Goal: Navigation & Orientation: Find specific page/section

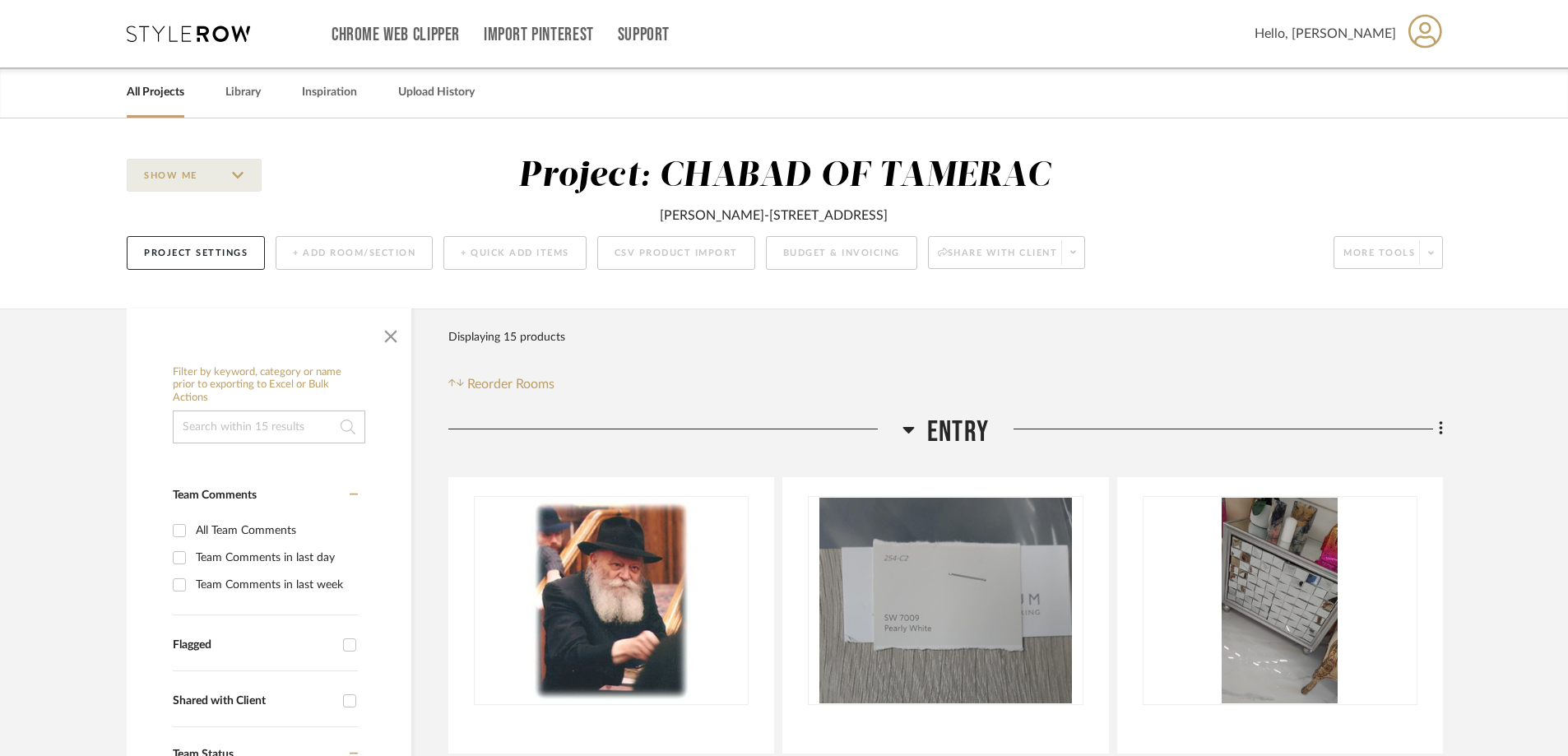
click at [170, 93] on link "All Projects" at bounding box center [155, 92] width 57 height 22
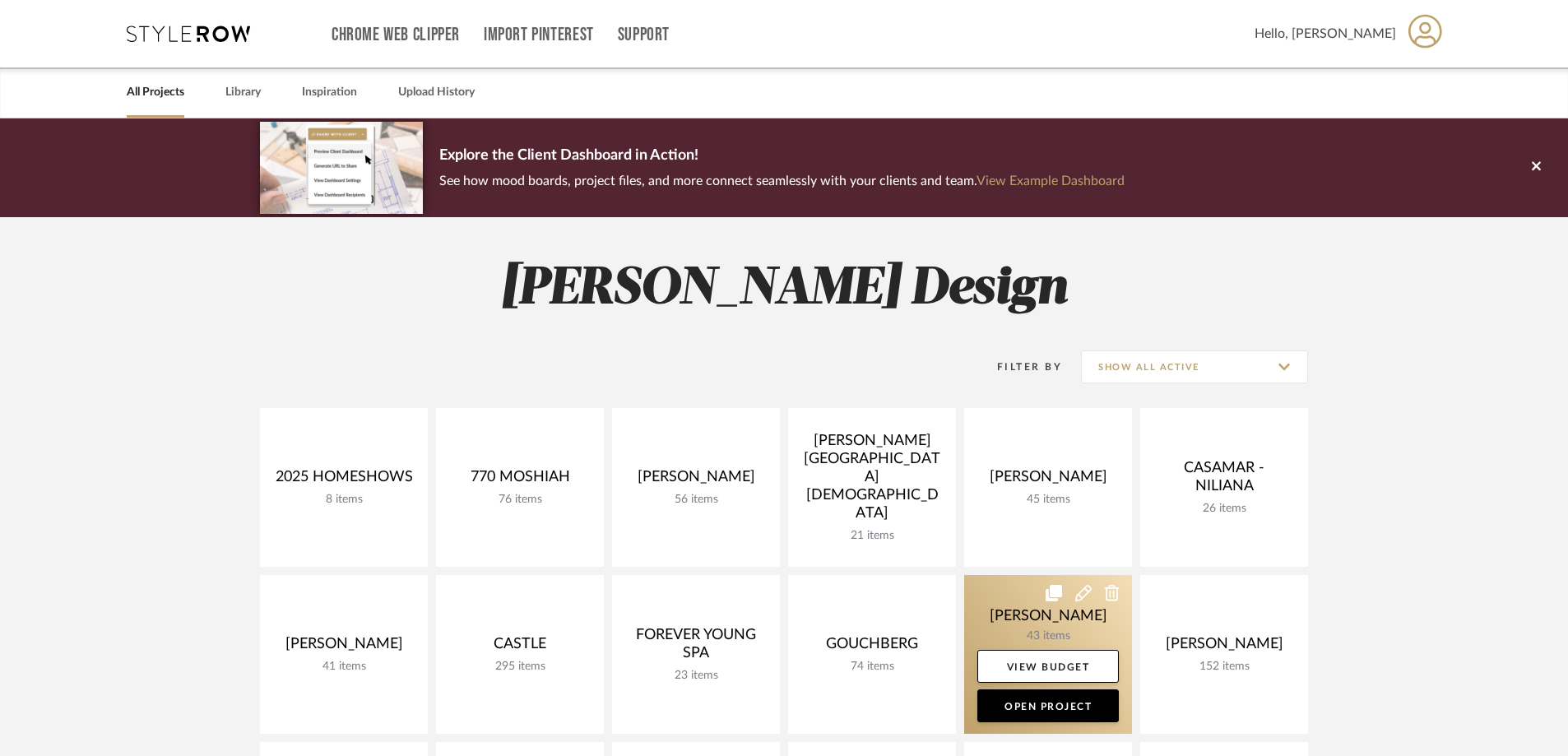
click at [1066, 625] on link at bounding box center [1048, 654] width 168 height 159
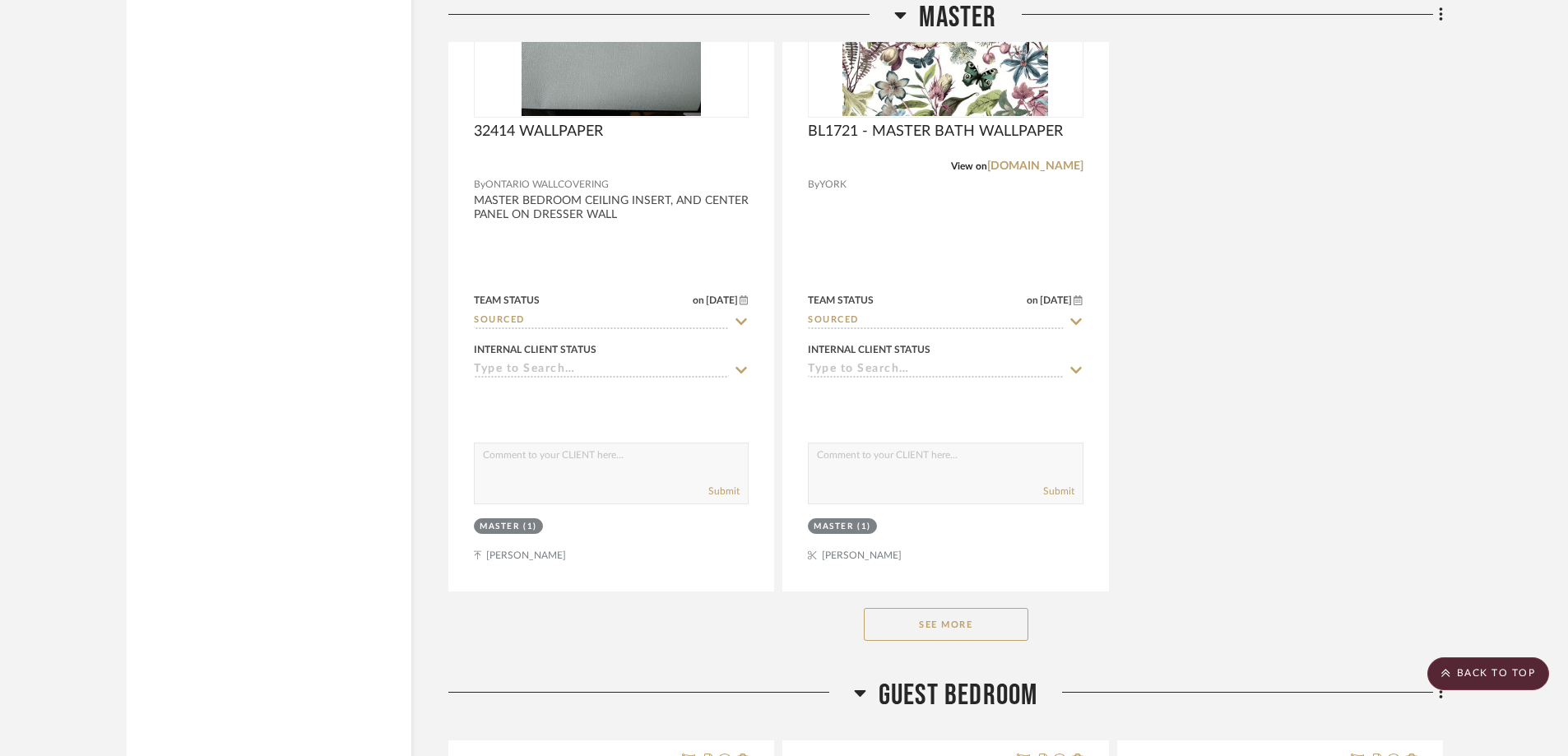
scroll to position [7649, 0]
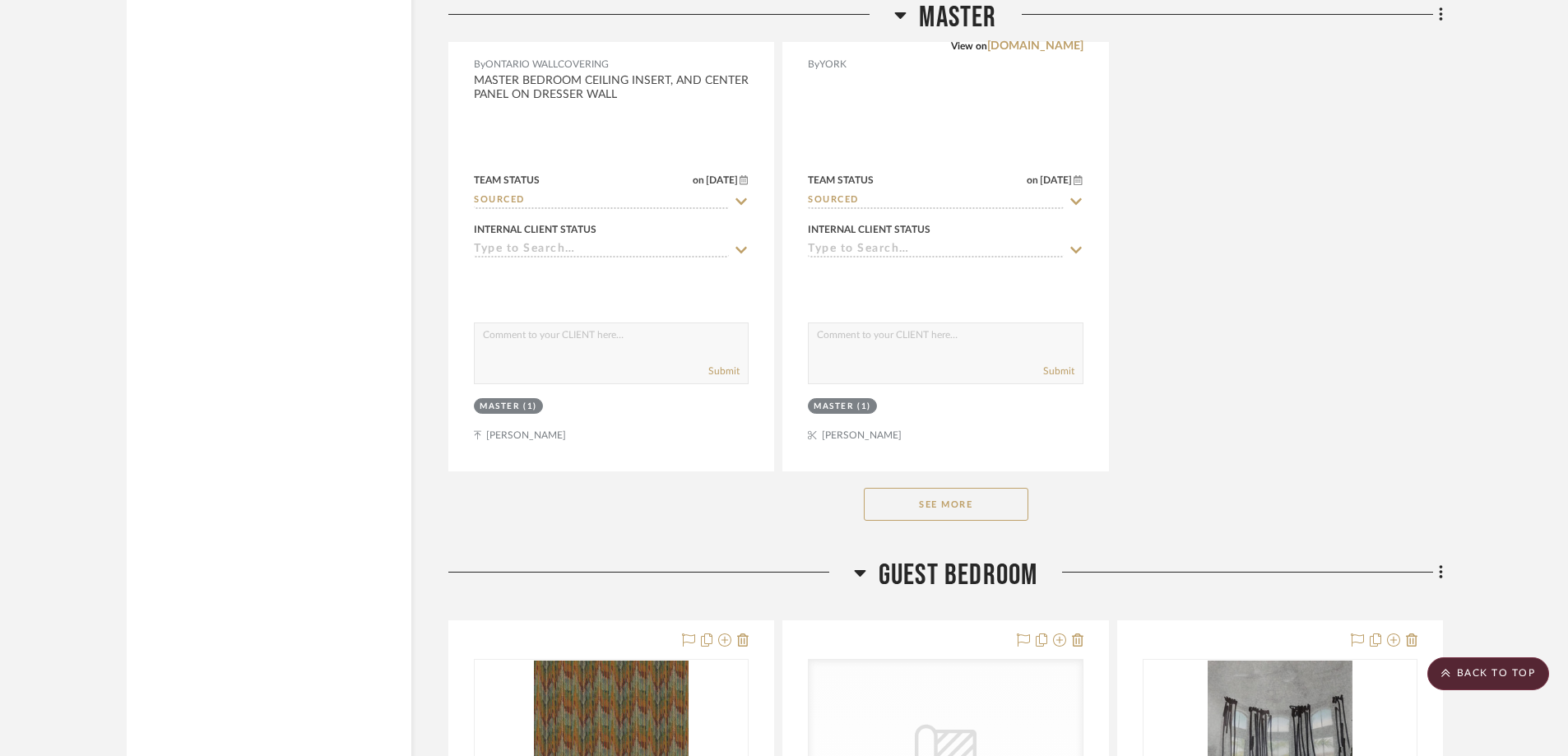
click at [964, 501] on button "See More" at bounding box center [946, 504] width 164 height 33
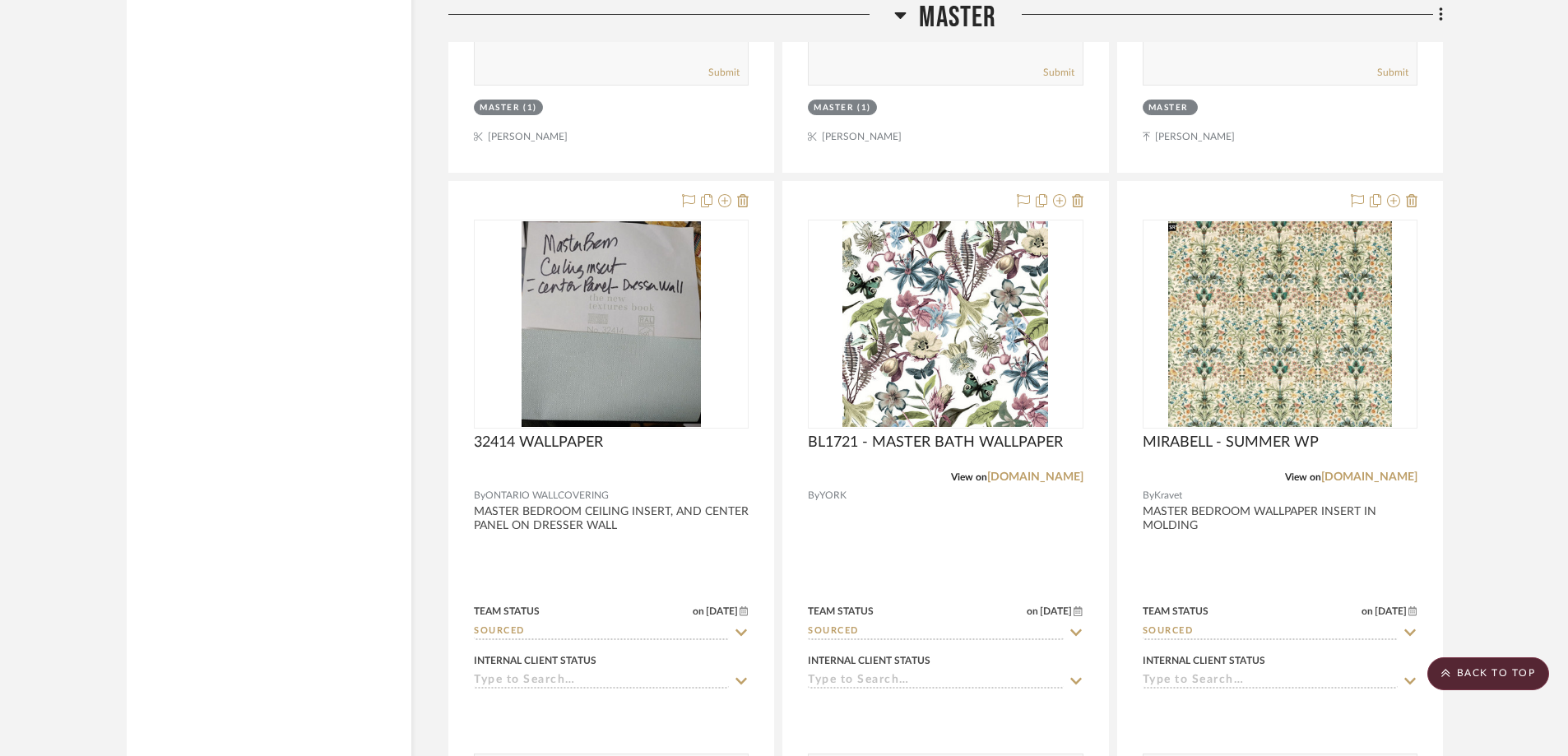
scroll to position [6991, 0]
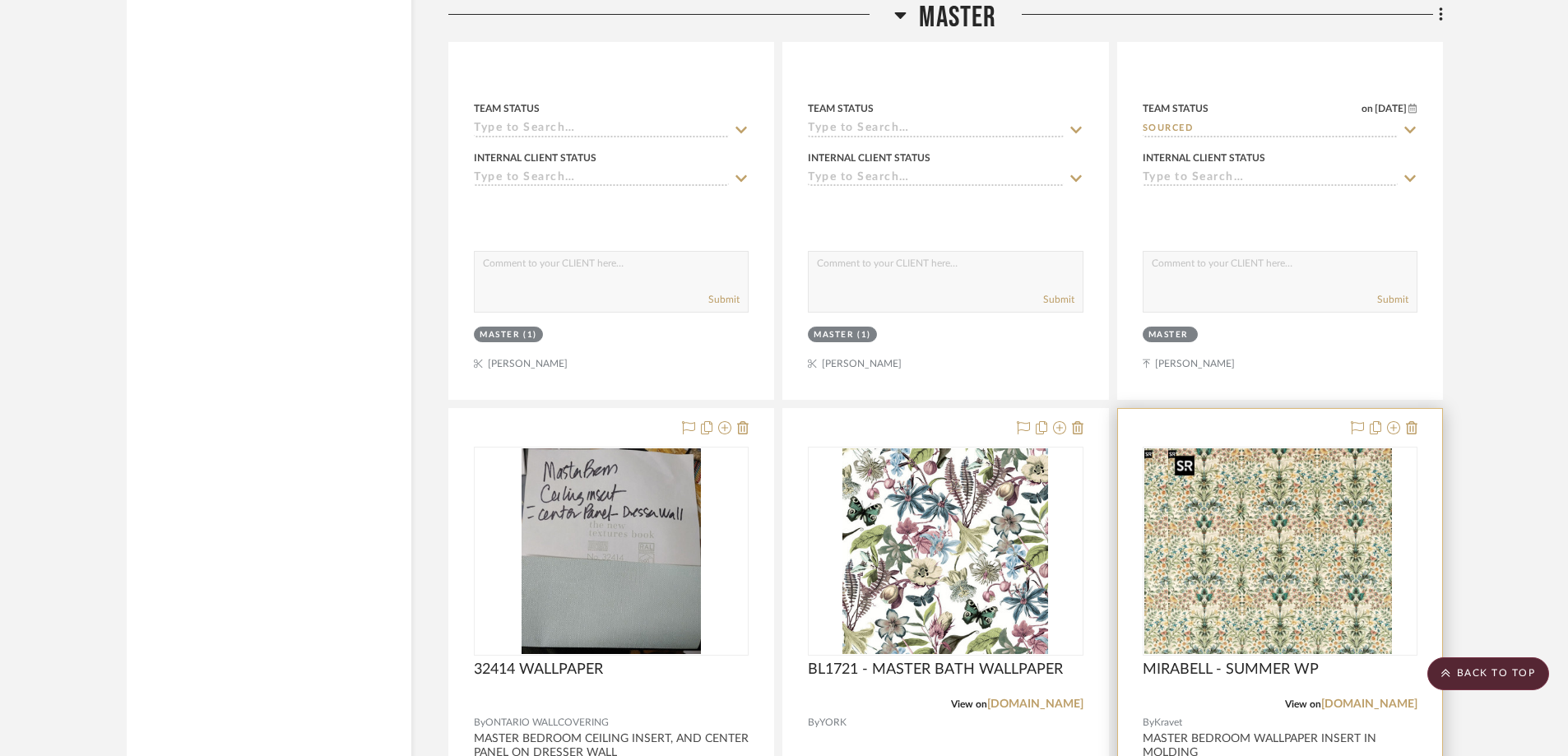
click at [1234, 502] on img "0" at bounding box center [1257, 551] width 223 height 206
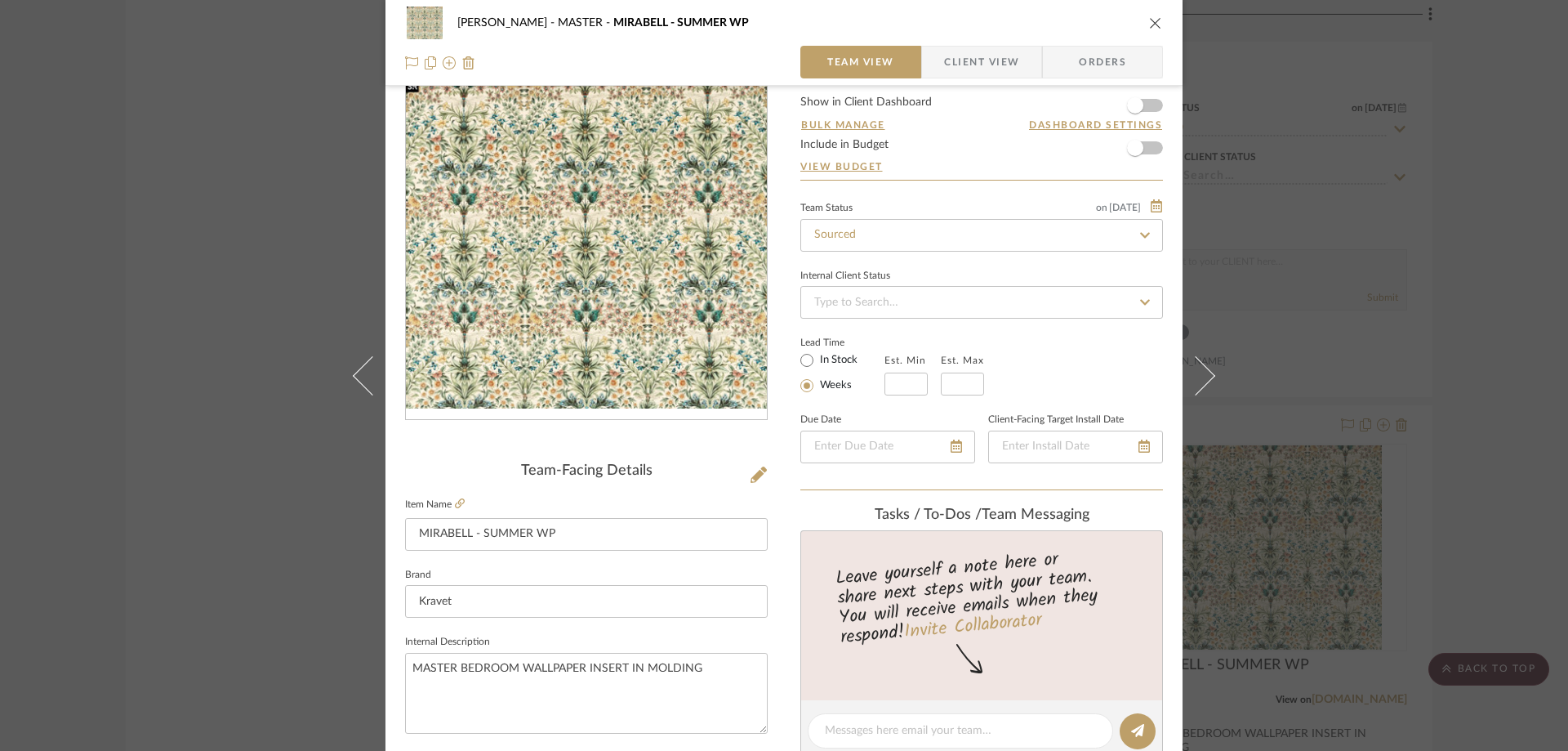
scroll to position [0, 0]
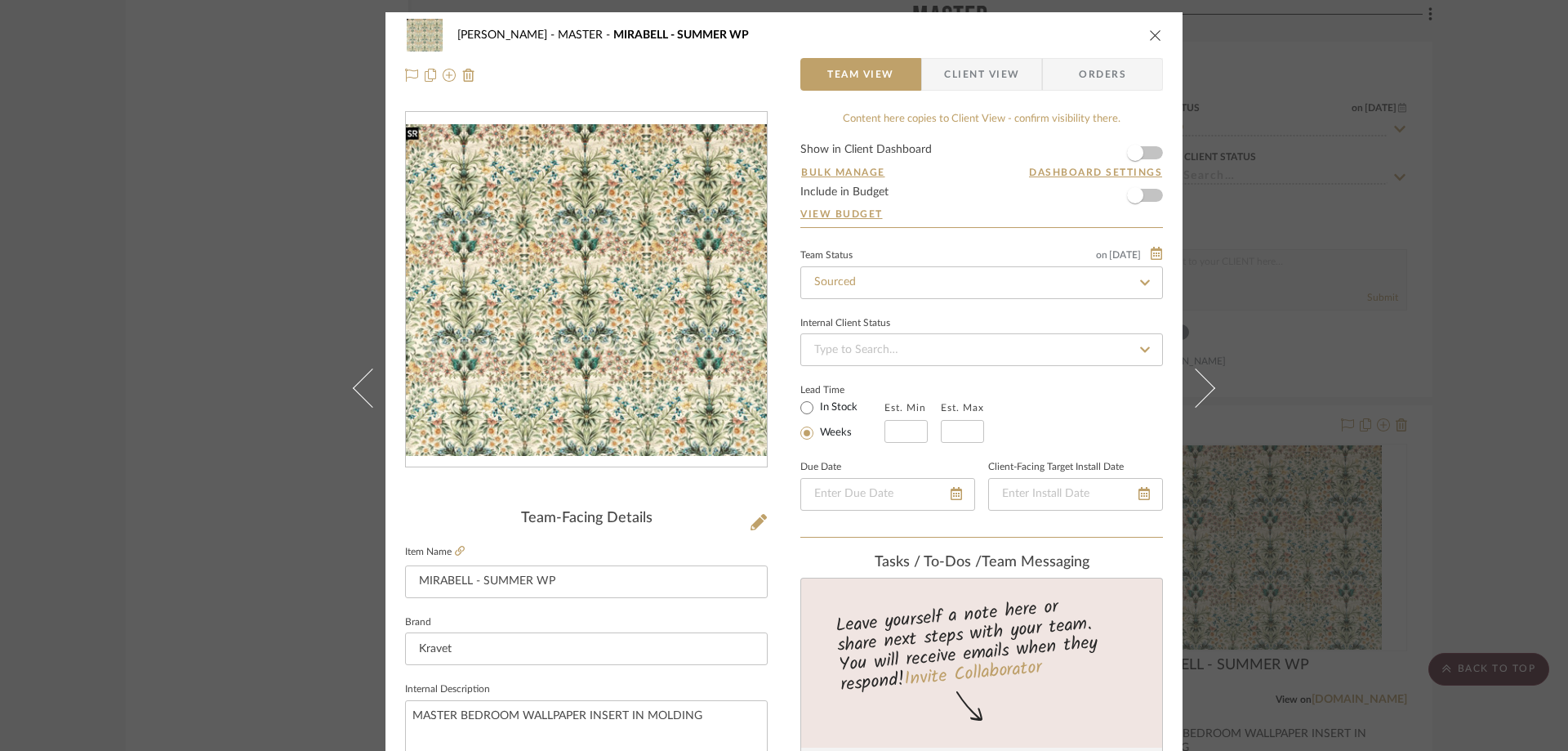
click at [988, 61] on span "Client View" at bounding box center [981, 74] width 76 height 32
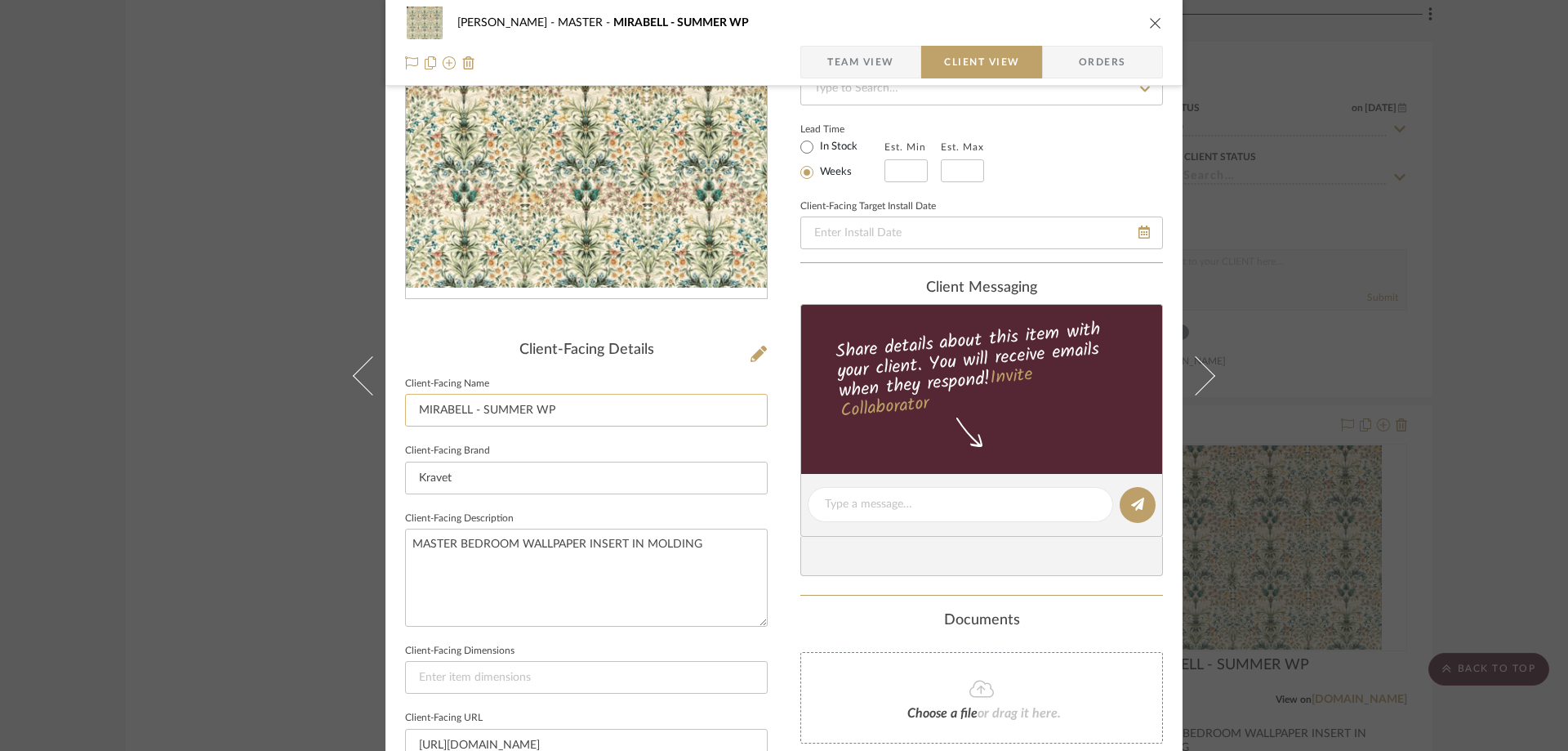
scroll to position [408, 0]
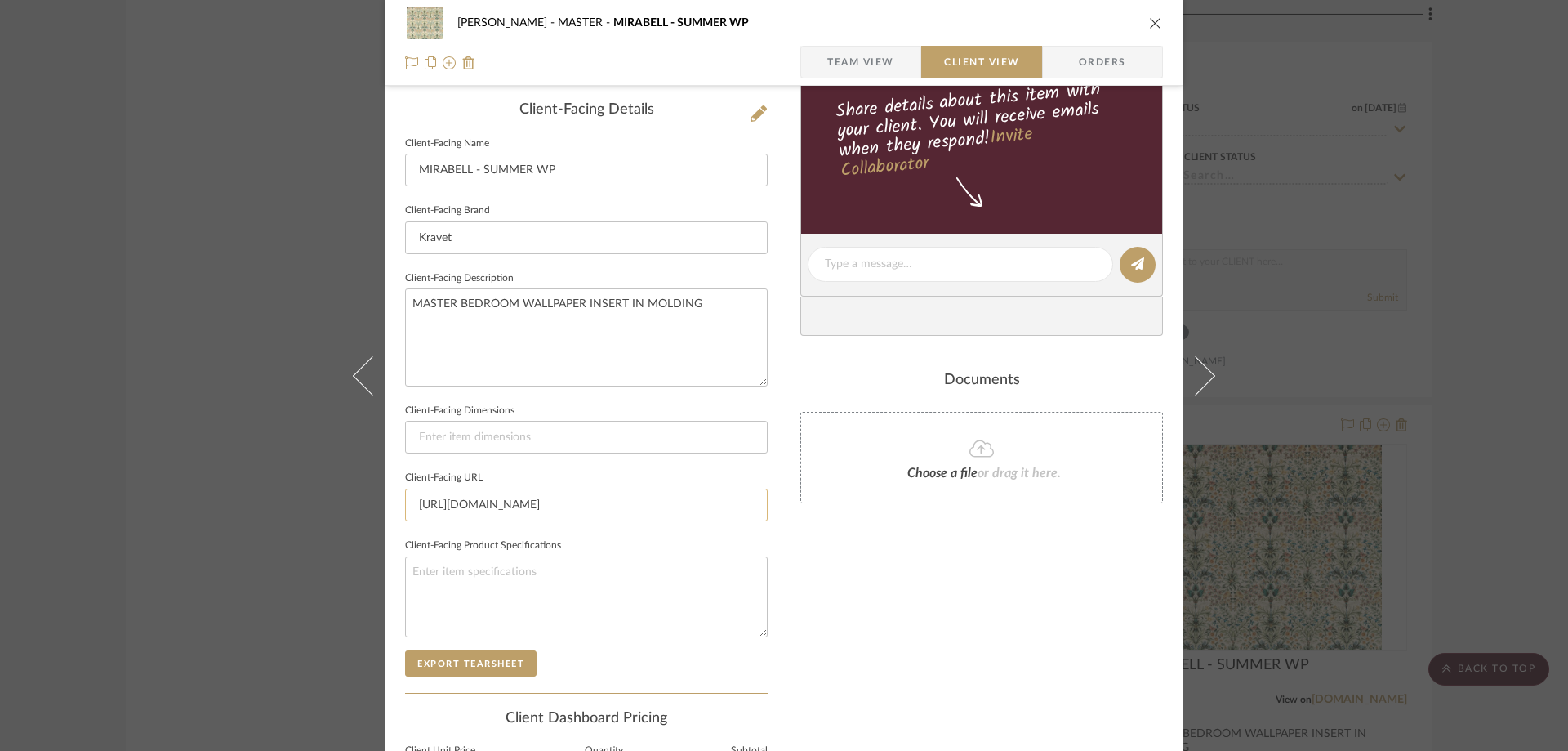
click at [611, 513] on input "[URL][DOMAIN_NAME]" at bounding box center [587, 505] width 363 height 32
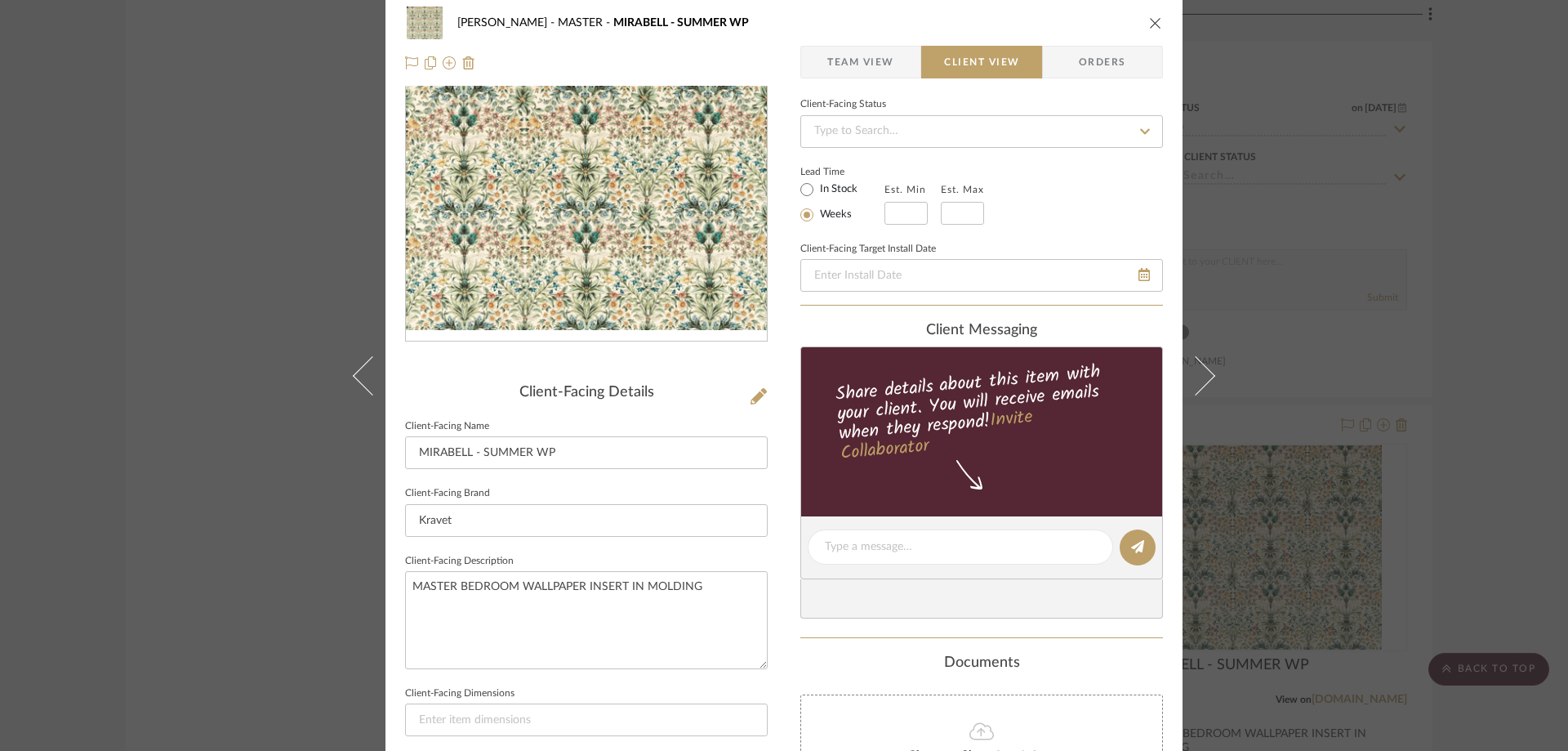
scroll to position [0, 0]
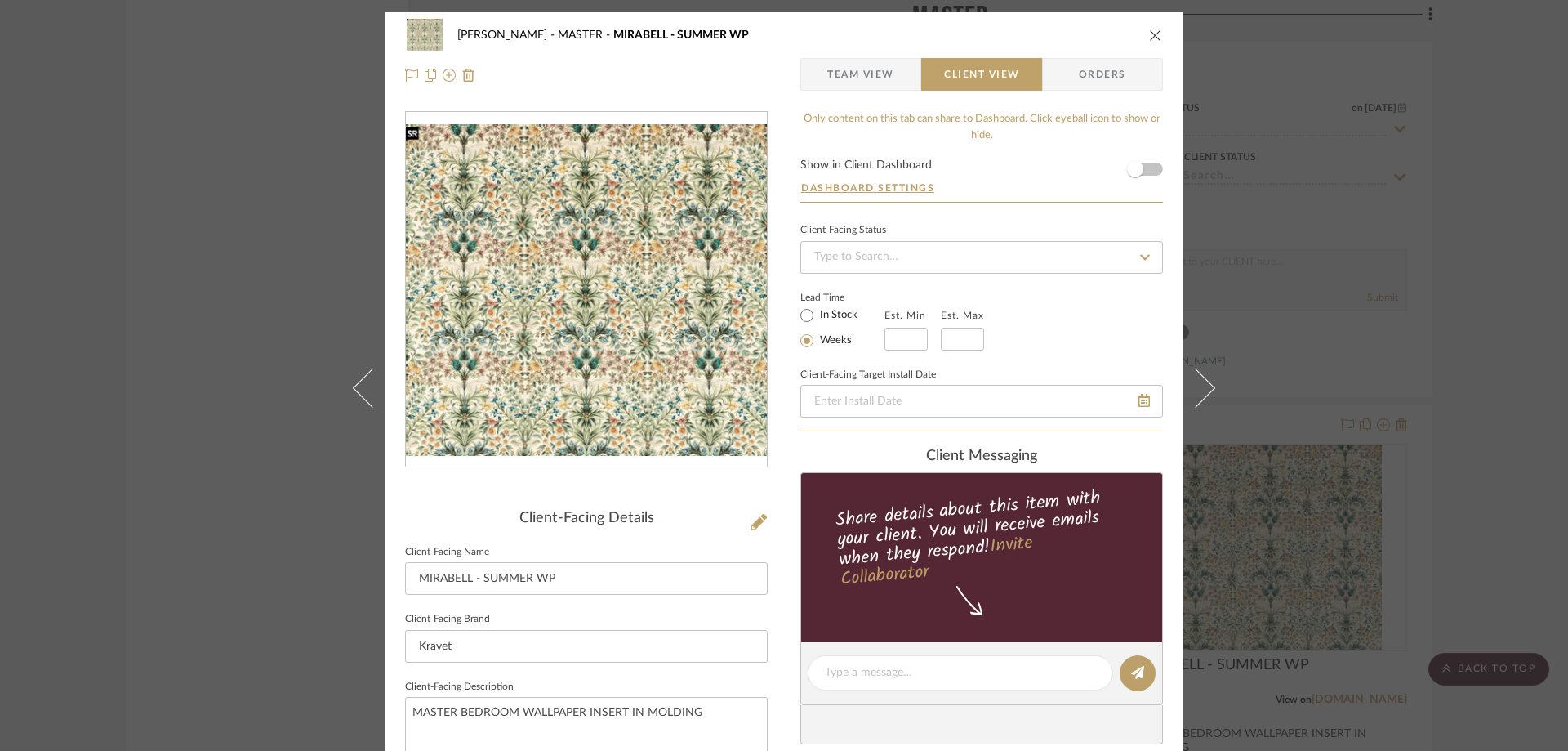
click at [1149, 30] on icon "close" at bounding box center [1155, 34] width 13 height 13
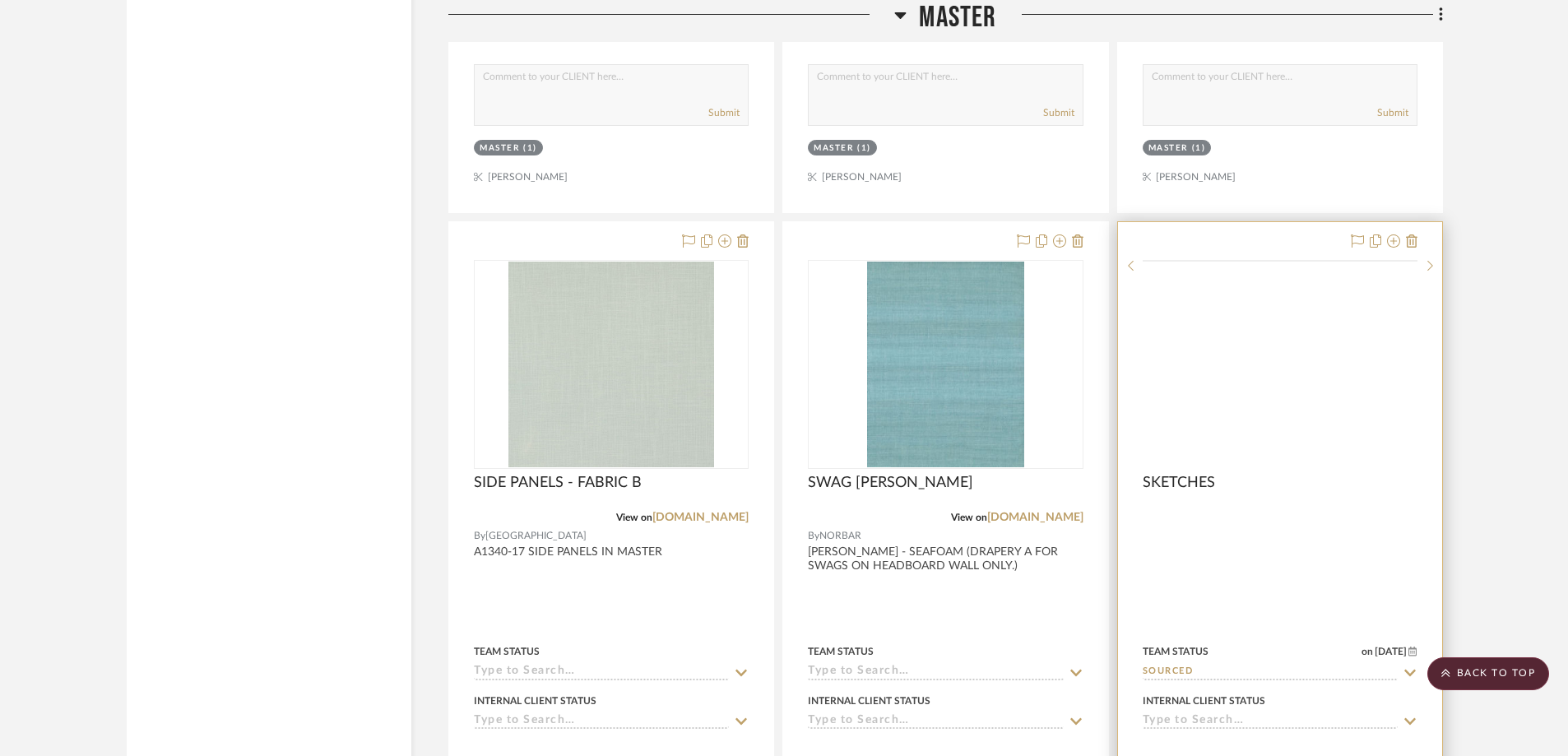
scroll to position [6333, 0]
